Goal: Task Accomplishment & Management: Use online tool/utility

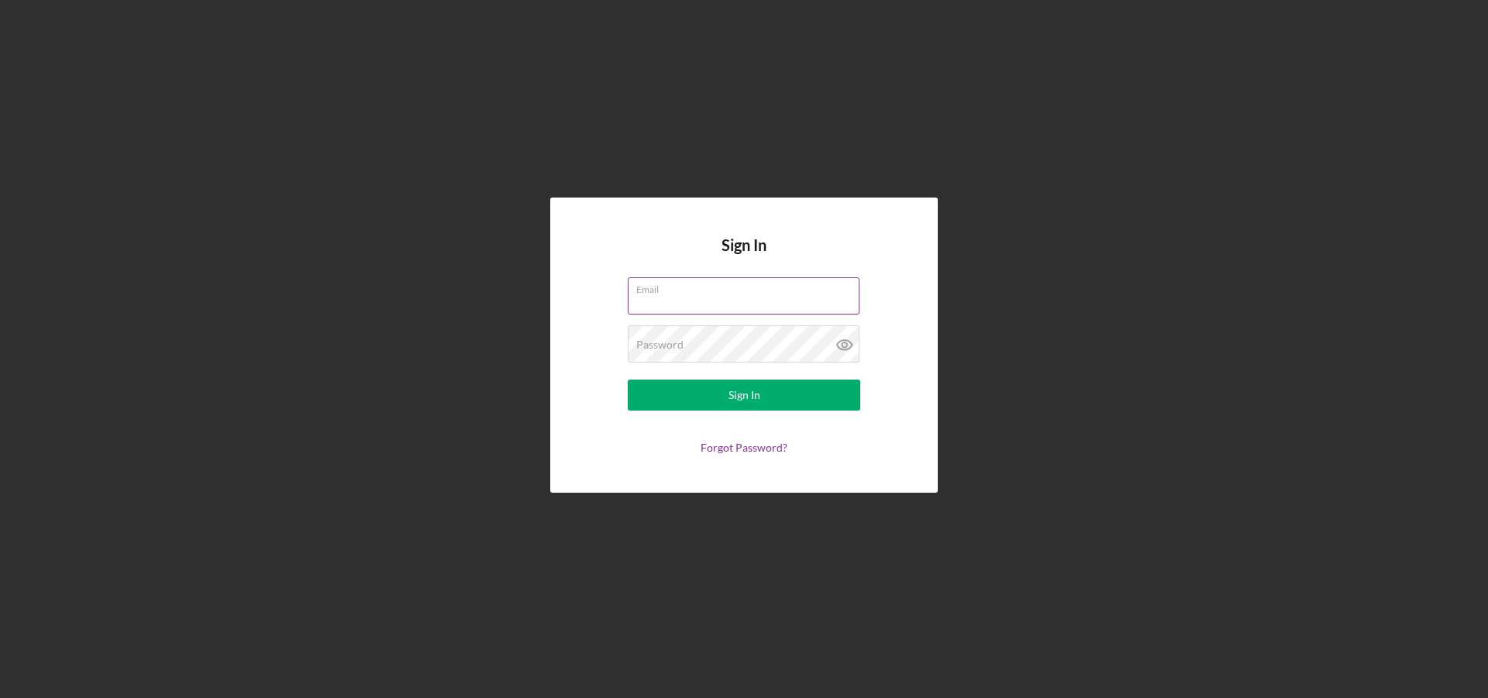
click at [687, 298] on input "Email" at bounding box center [744, 295] width 232 height 37
type input "[EMAIL_ADDRESS][DOMAIN_NAME]"
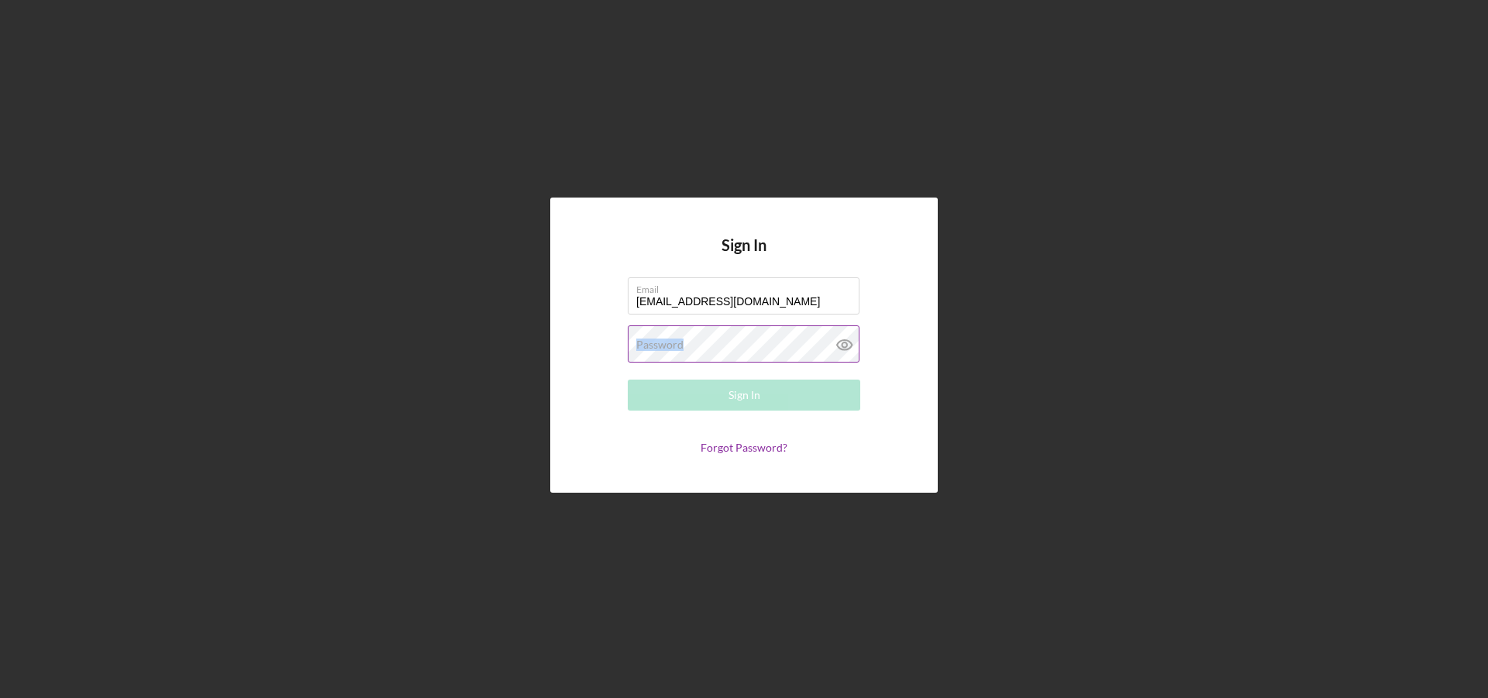
click at [683, 346] on div "Password Required" at bounding box center [744, 344] width 232 height 39
click at [628, 380] on button "Sign In" at bounding box center [744, 395] width 232 height 31
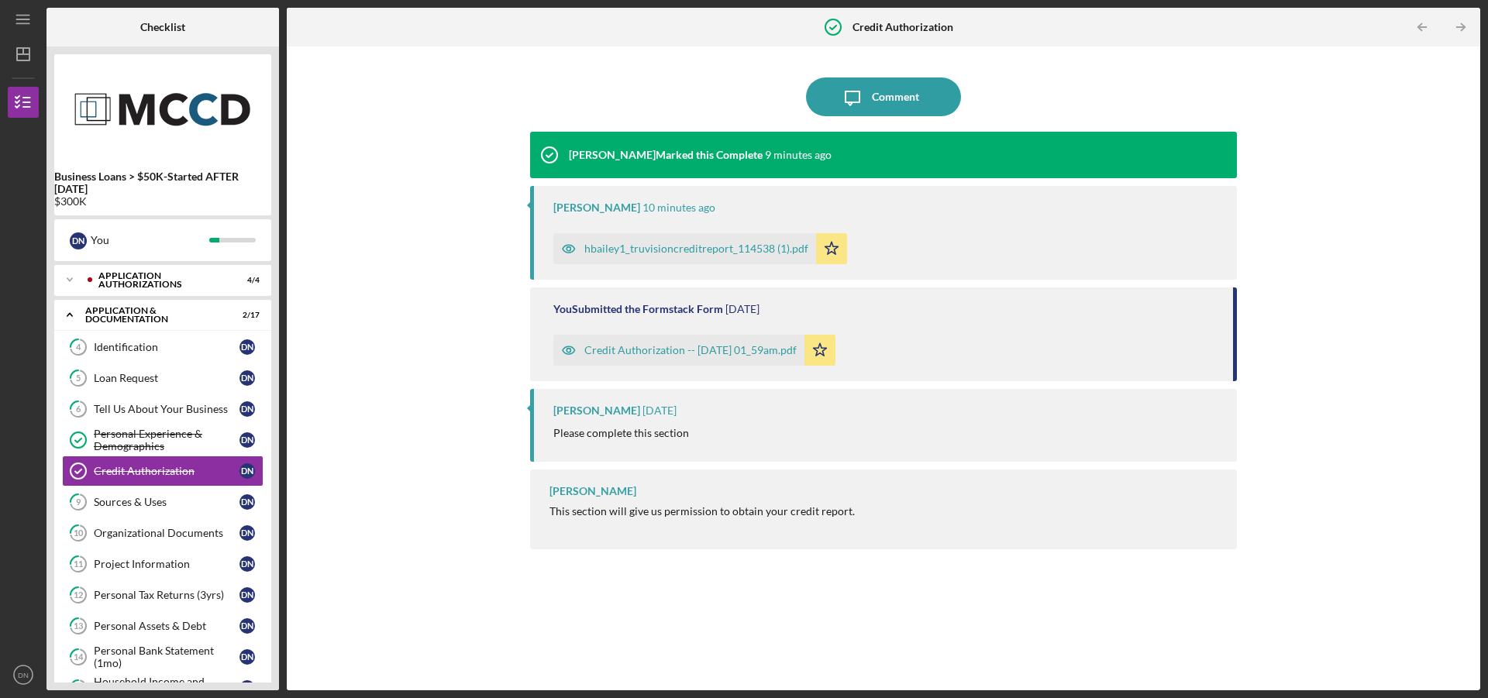
click at [648, 249] on div "hbailey1_truvisioncreditreport_114538 (1).pdf" at bounding box center [696, 249] width 224 height 12
click at [674, 353] on div "Credit Authorization -- [DATE] 01_59am.pdf" at bounding box center [690, 350] width 212 height 12
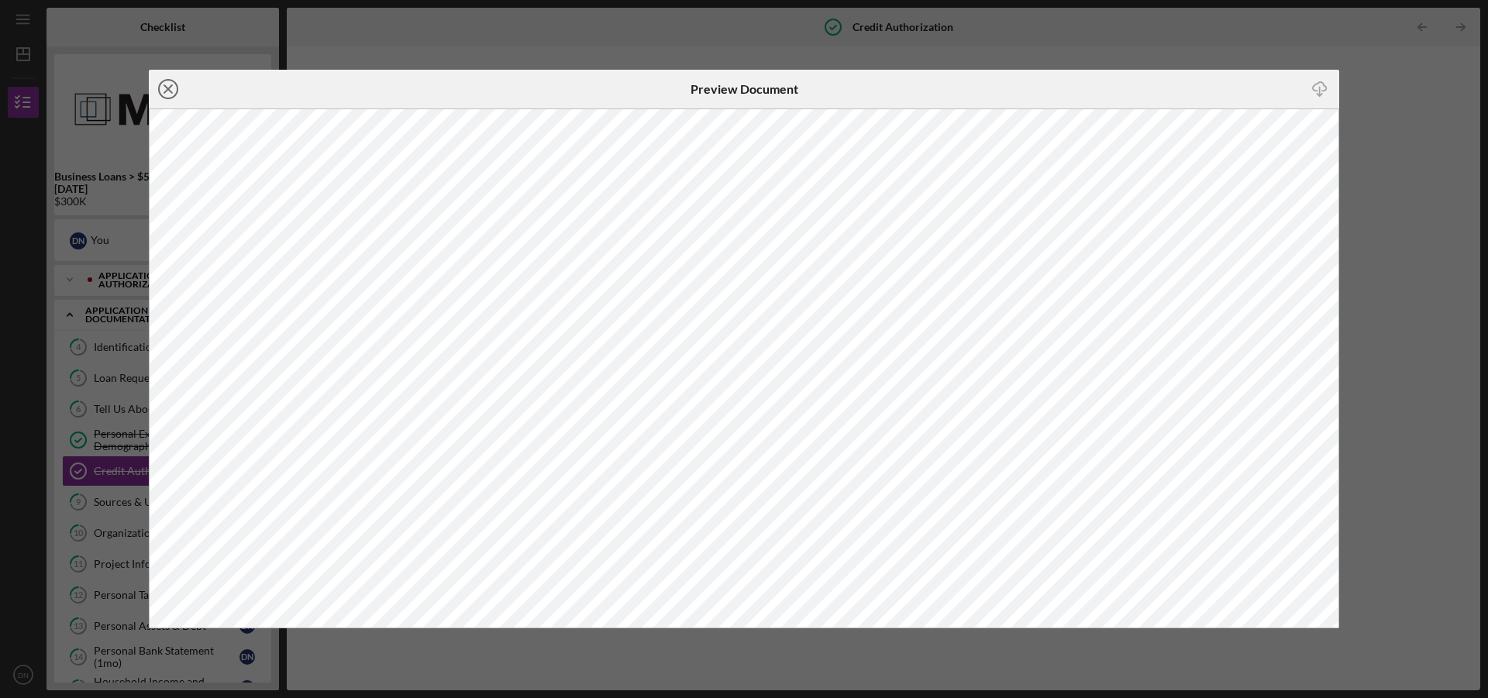
click at [170, 87] on line at bounding box center [168, 89] width 8 height 8
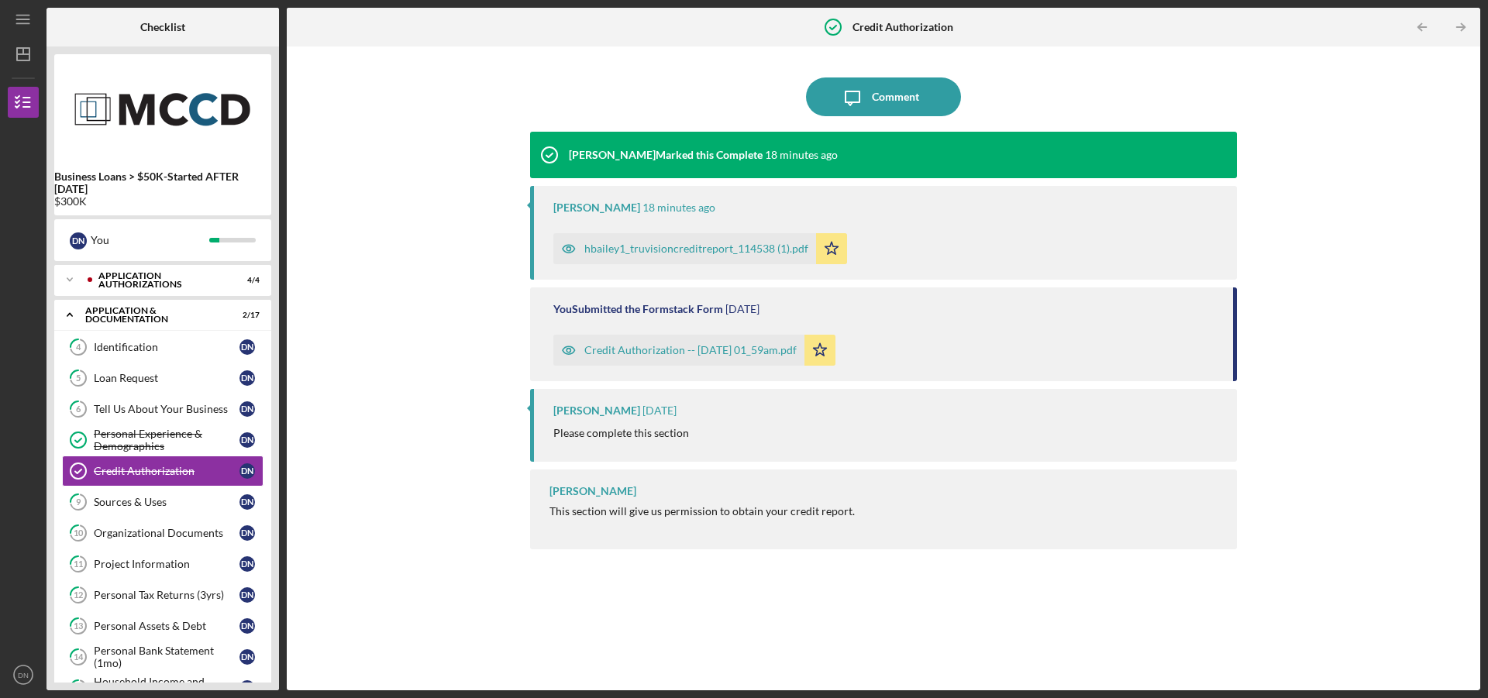
click at [601, 419] on div "[PERSON_NAME] [DATE] Please complete this section" at bounding box center [883, 425] width 707 height 72
click at [595, 412] on div "[PERSON_NAME]" at bounding box center [596, 411] width 87 height 12
click at [595, 410] on div "[PERSON_NAME]" at bounding box center [596, 411] width 87 height 12
